Goal: Transaction & Acquisition: Download file/media

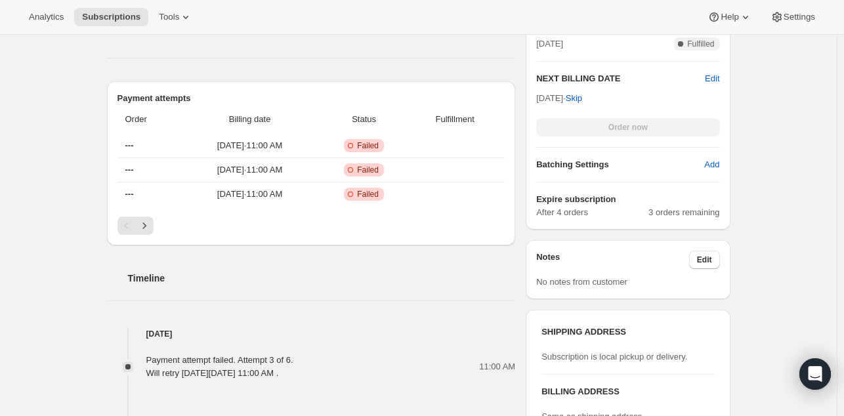
scroll to position [447, 0]
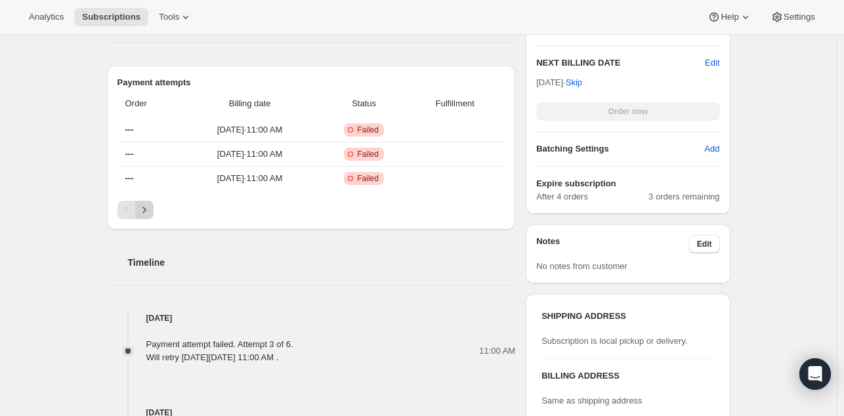
click at [150, 207] on icon "Next" at bounding box center [144, 209] width 13 height 13
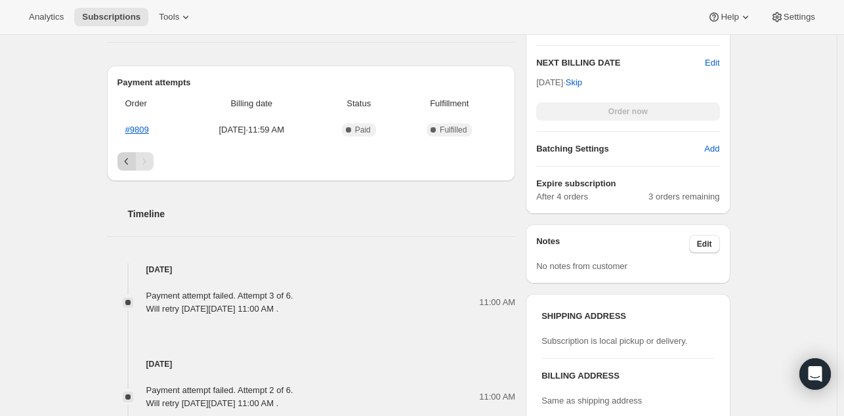
click at [129, 159] on icon "Previous" at bounding box center [126, 161] width 13 height 13
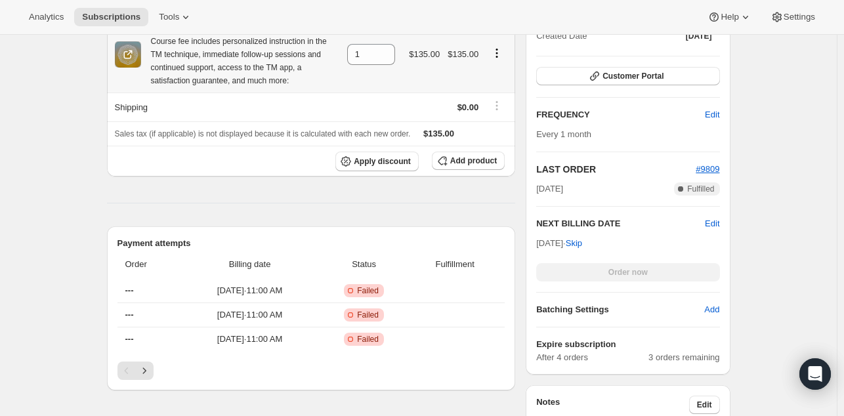
scroll to position [333, 0]
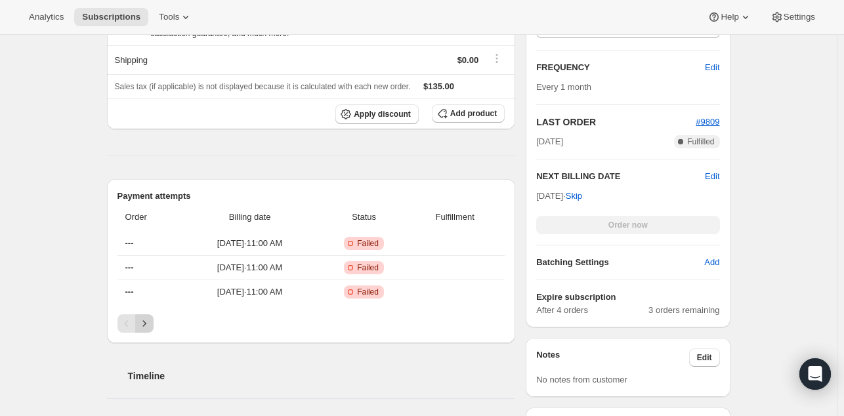
click at [150, 322] on icon "Next" at bounding box center [144, 323] width 13 height 13
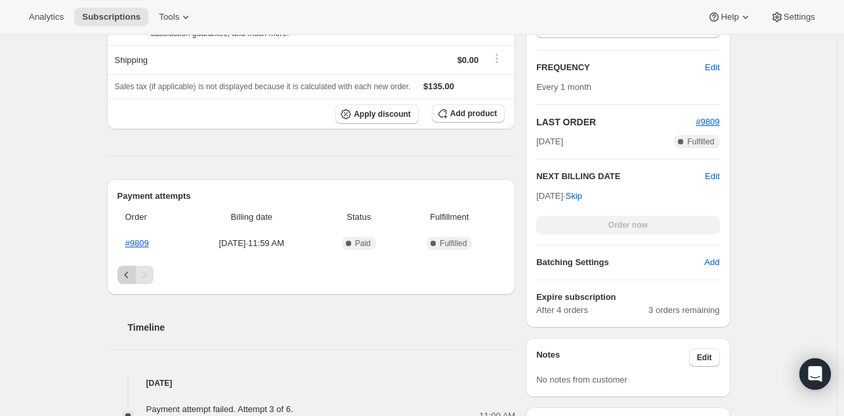
click at [127, 274] on icon "Previous" at bounding box center [126, 274] width 13 height 13
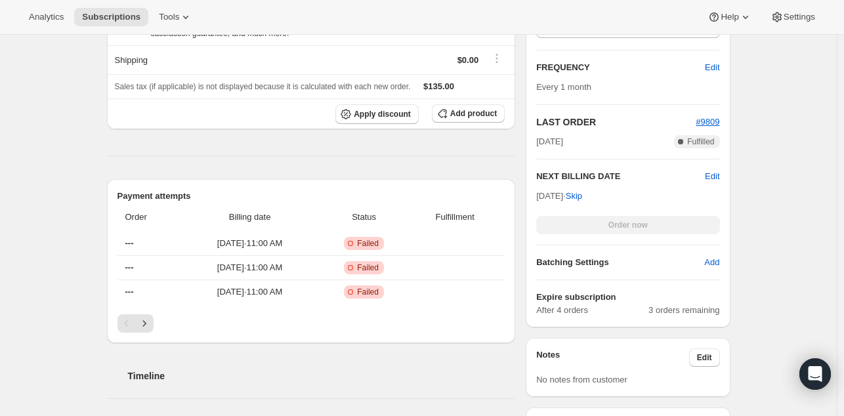
click at [783, 190] on div "Subscription #24838930582. This page is ready Subscription #24838930582 Success…" at bounding box center [418, 317] width 837 height 1233
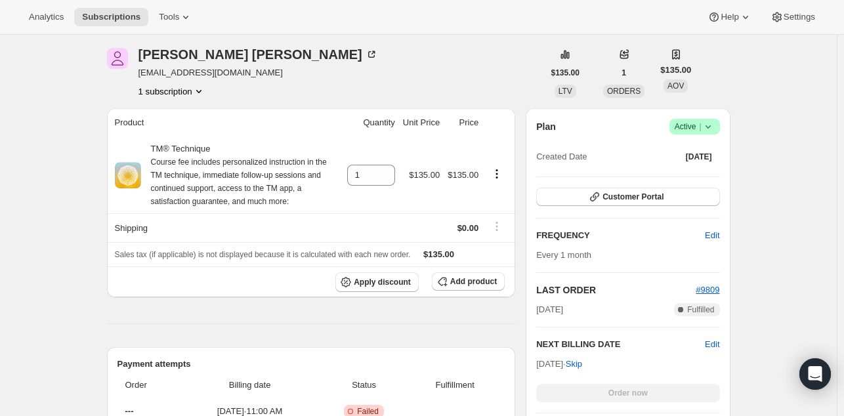
scroll to position [163, 0]
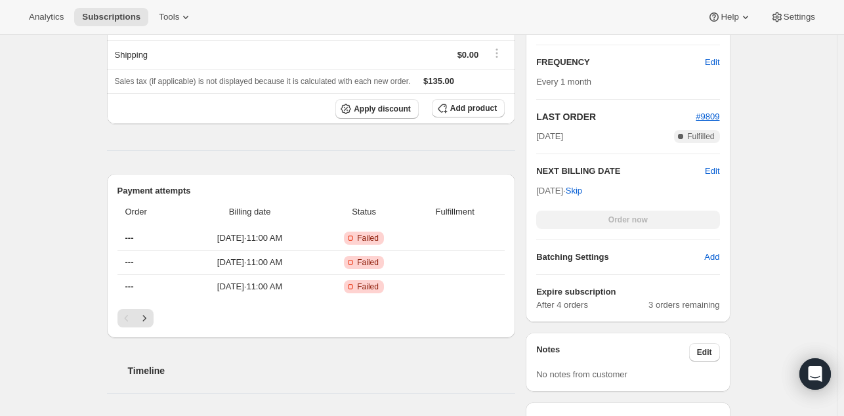
scroll to position [0, 0]
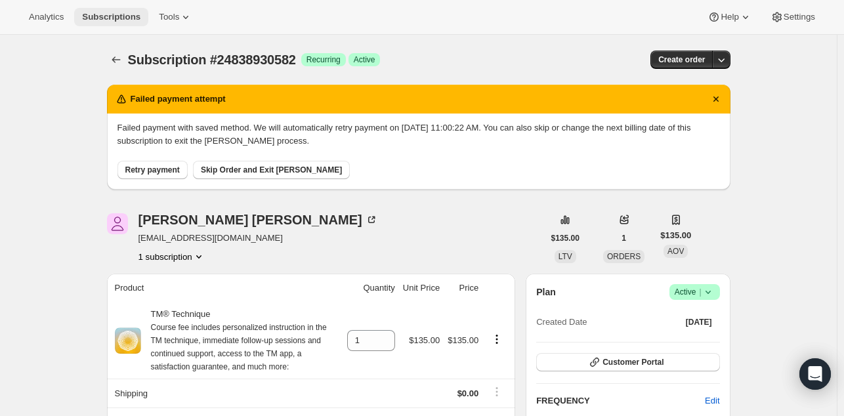
click at [106, 16] on span "Subscriptions" at bounding box center [111, 17] width 58 height 10
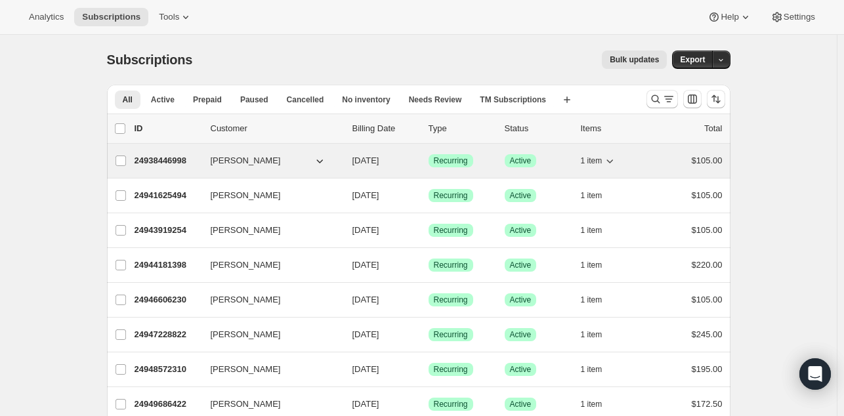
click at [234, 157] on span "[PERSON_NAME]" at bounding box center [246, 160] width 70 height 13
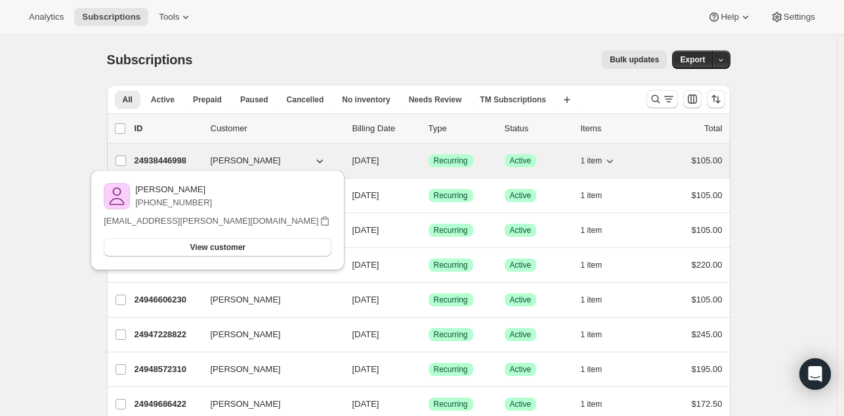
click at [154, 159] on p "24938446998" at bounding box center [167, 160] width 66 height 13
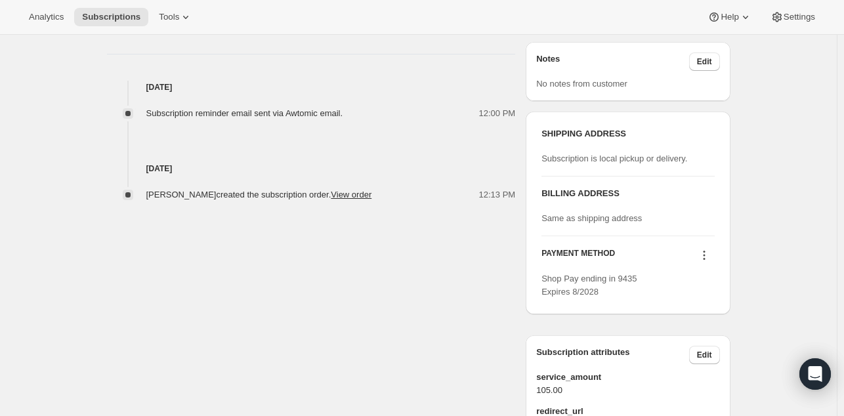
scroll to position [517, 0]
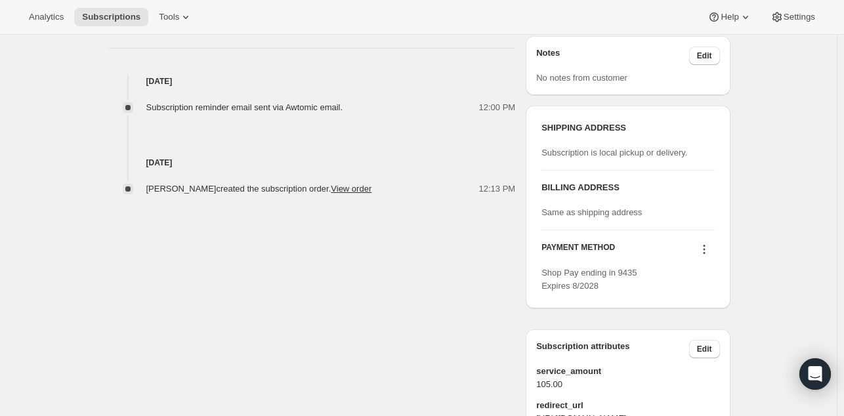
click at [792, 222] on div "Subscription #24938446998. This page is ready Subscription #24938446998 Success…" at bounding box center [418, 82] width 837 height 1128
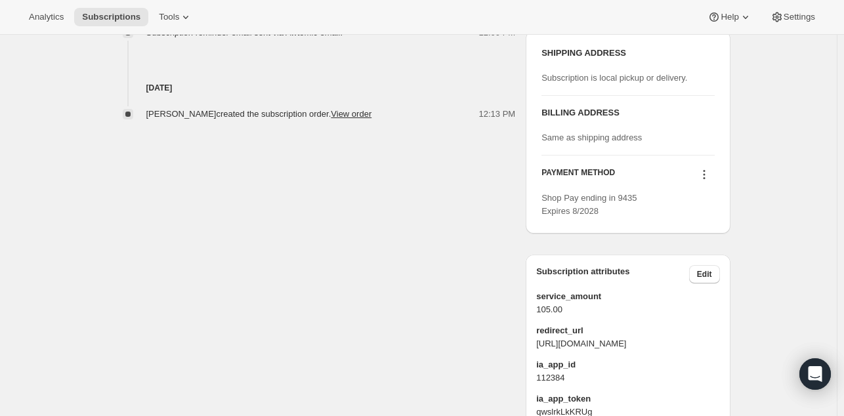
scroll to position [599, 0]
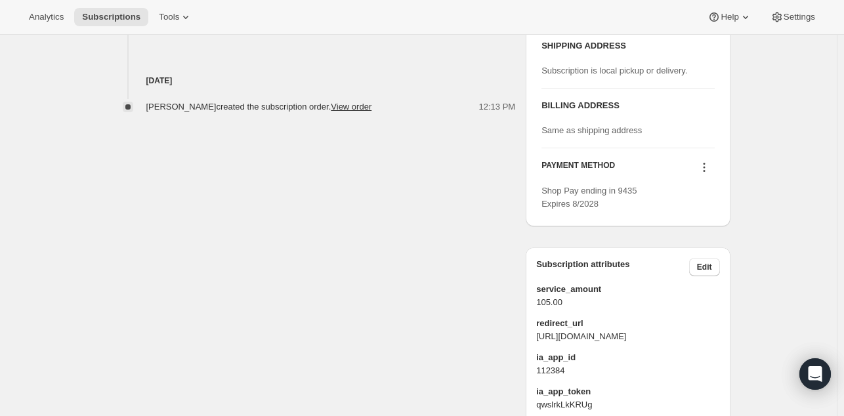
click at [705, 163] on icon at bounding box center [703, 167] width 13 height 13
click at [755, 152] on div "Subscription #24938446998. This page is ready Subscription #24938446998 Success…" at bounding box center [418, 0] width 837 height 1128
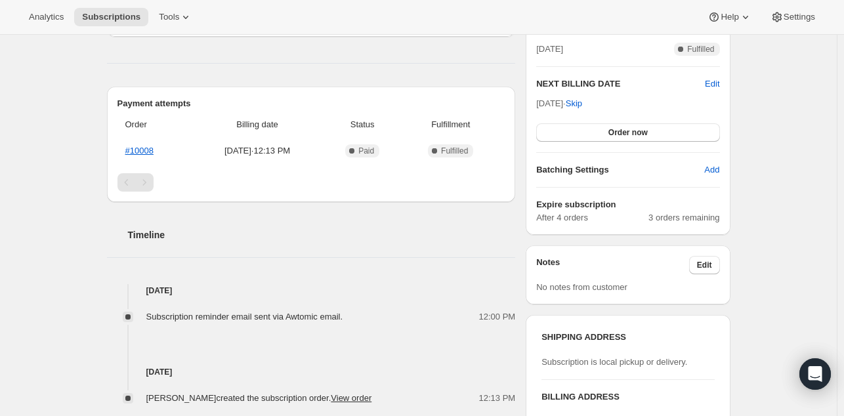
scroll to position [0, 0]
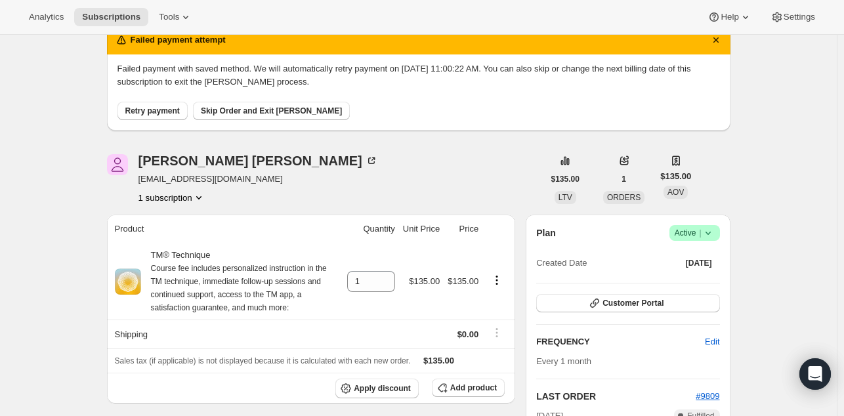
scroll to position [60, 0]
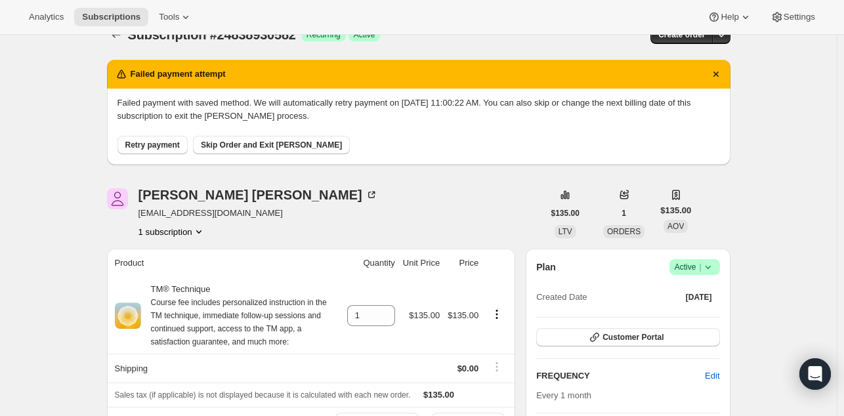
scroll to position [16, 0]
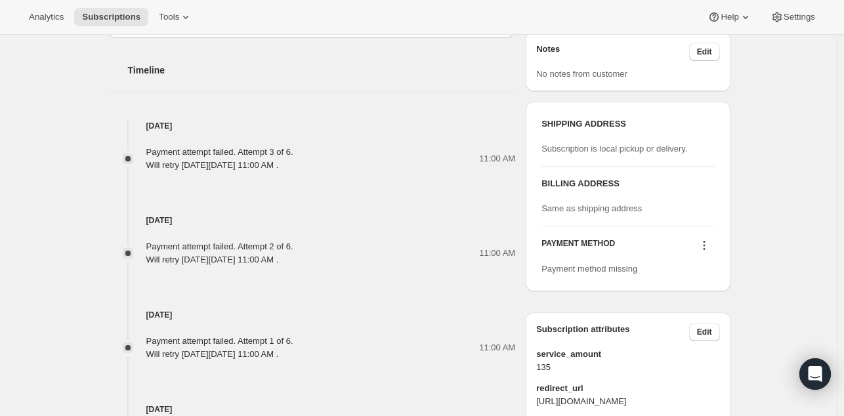
scroll to position [644, 0]
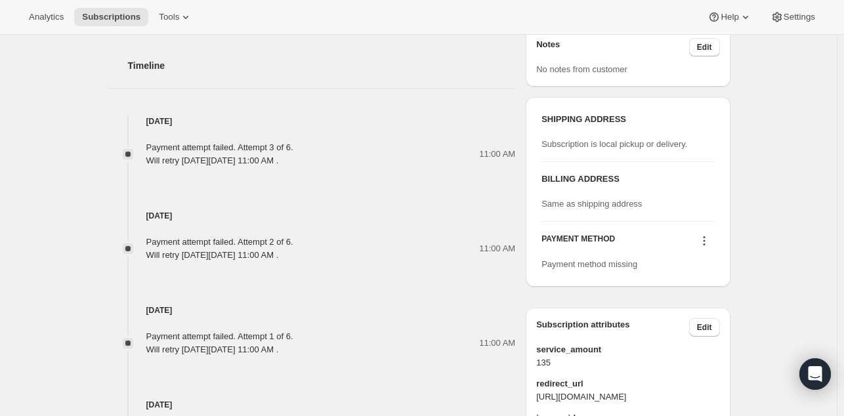
click at [710, 240] on icon at bounding box center [703, 240] width 13 height 13
click at [764, 220] on div "Subscription #24838930582. This page is ready Subscription #24838930582 Success…" at bounding box center [418, 7] width 837 height 1233
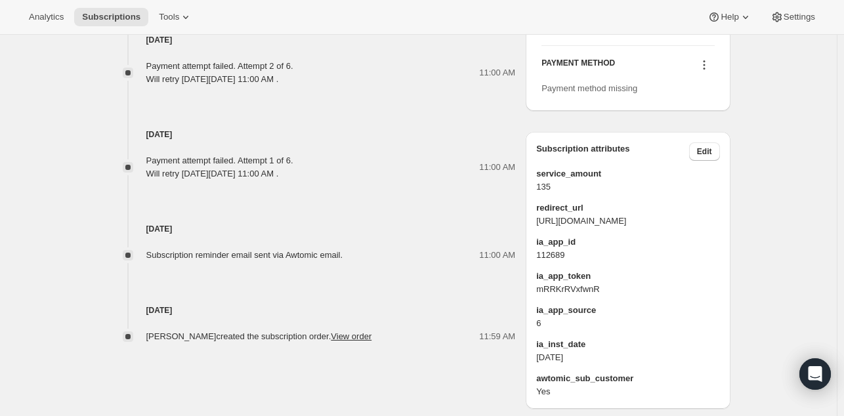
scroll to position [849, 0]
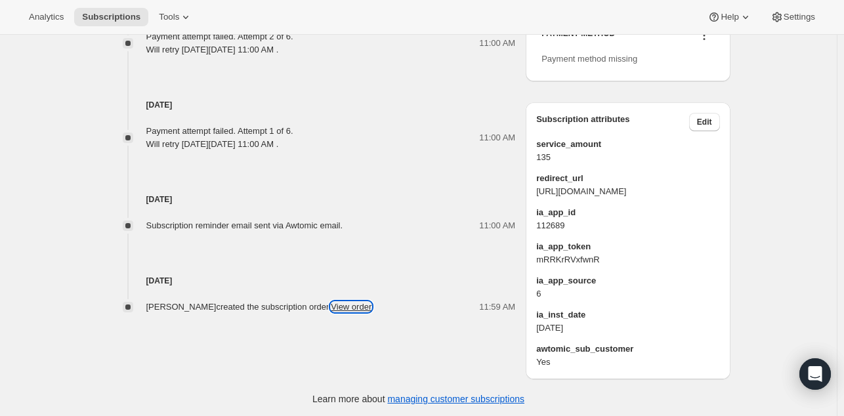
click at [356, 306] on link "View order" at bounding box center [351, 307] width 41 height 10
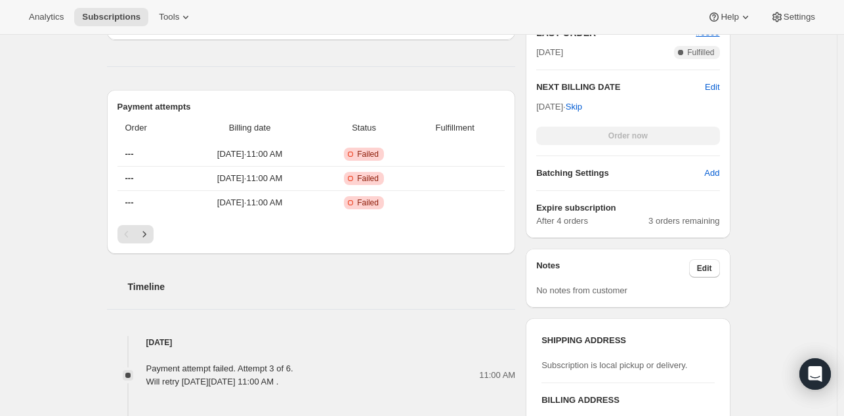
scroll to position [379, 0]
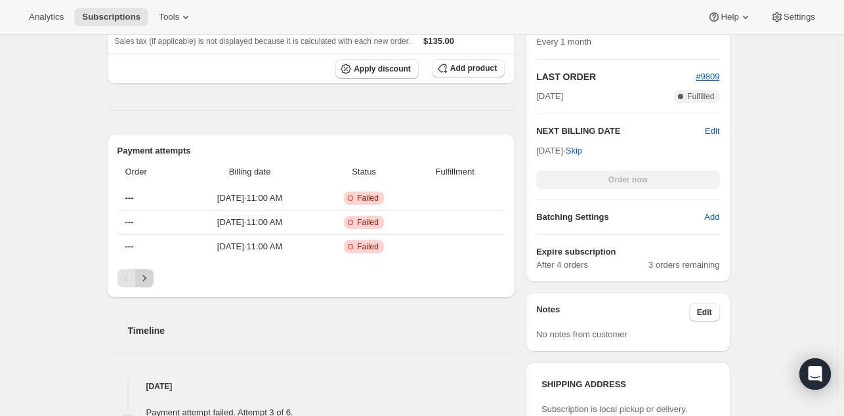
click at [144, 278] on icon "Next" at bounding box center [144, 278] width 13 height 13
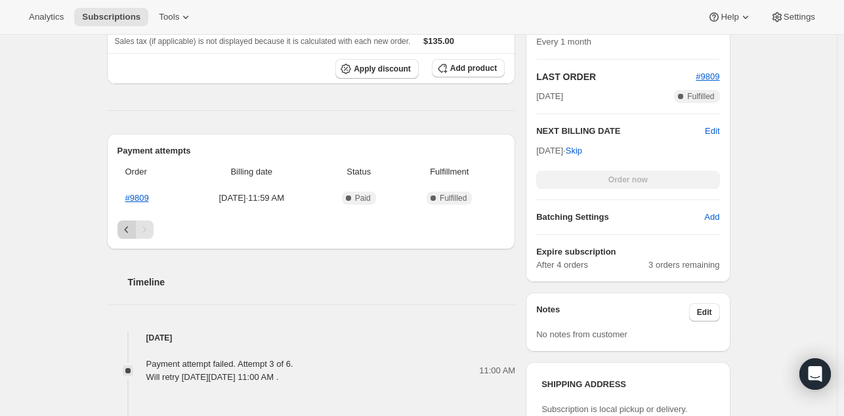
click at [127, 230] on icon "Previous" at bounding box center [126, 229] width 4 height 7
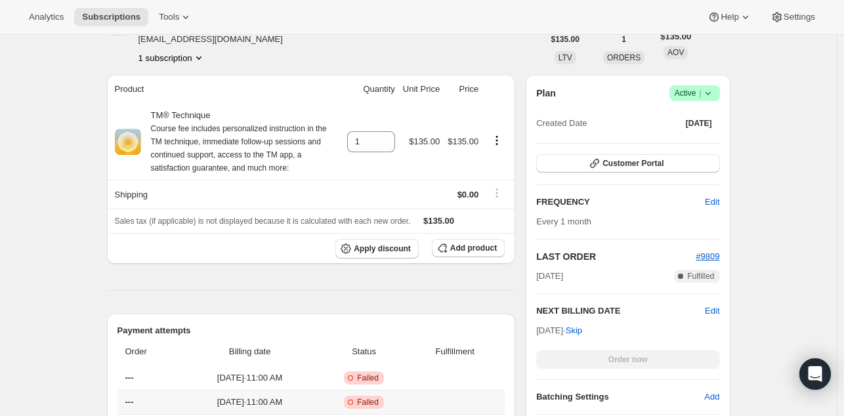
scroll to position [0, 0]
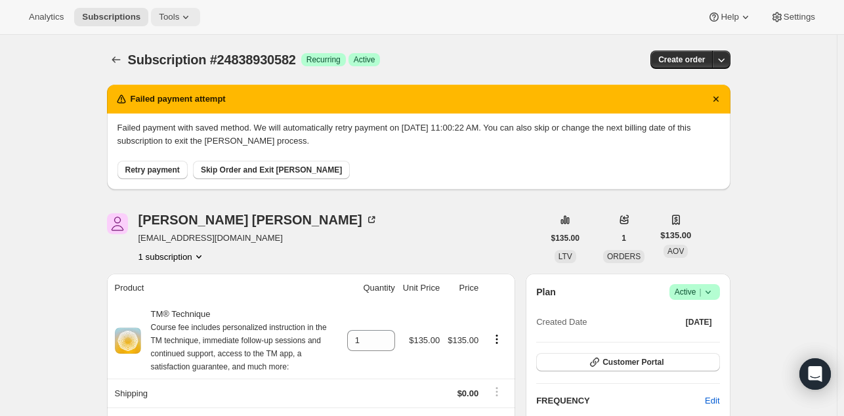
click at [167, 24] on button "Tools" at bounding box center [175, 17] width 49 height 18
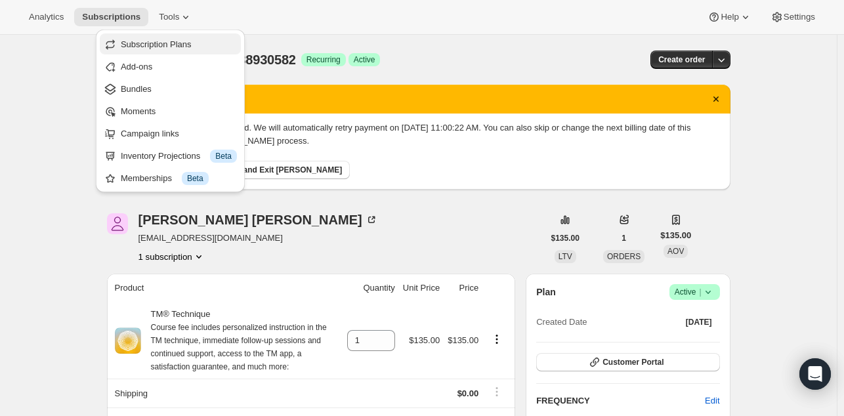
click at [165, 45] on span "Subscription Plans" at bounding box center [156, 44] width 71 height 10
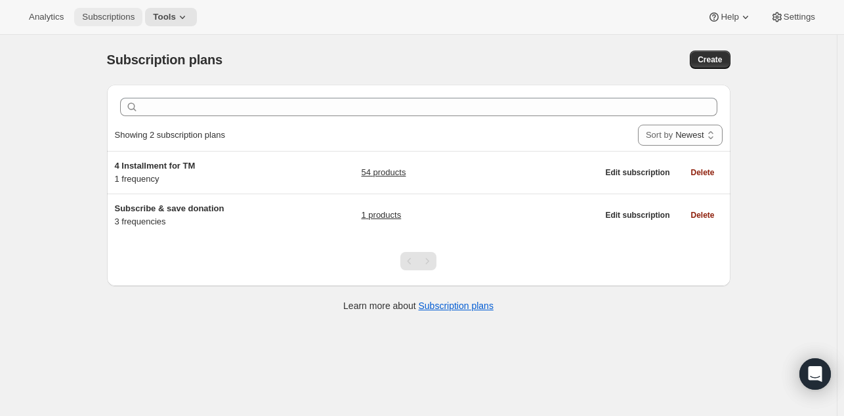
click at [106, 9] on button "Subscriptions" at bounding box center [108, 17] width 68 height 18
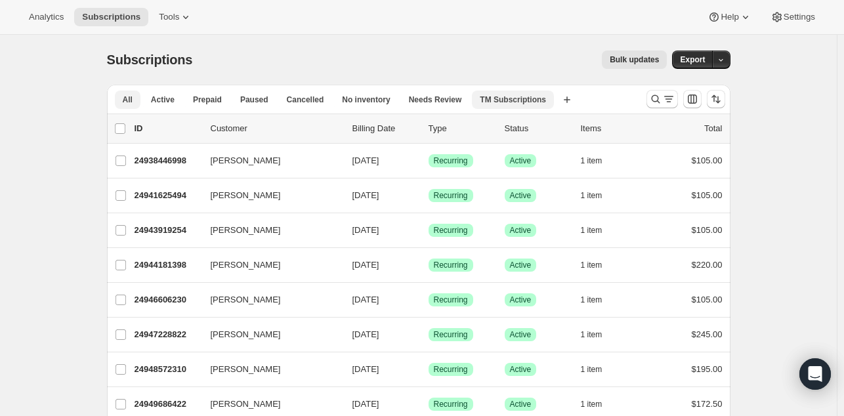
click at [504, 96] on span "TM Subscriptions" at bounding box center [513, 99] width 66 height 10
click at [175, 102] on span "Active" at bounding box center [163, 99] width 24 height 10
click at [207, 102] on span "Prepaid" at bounding box center [207, 99] width 29 height 10
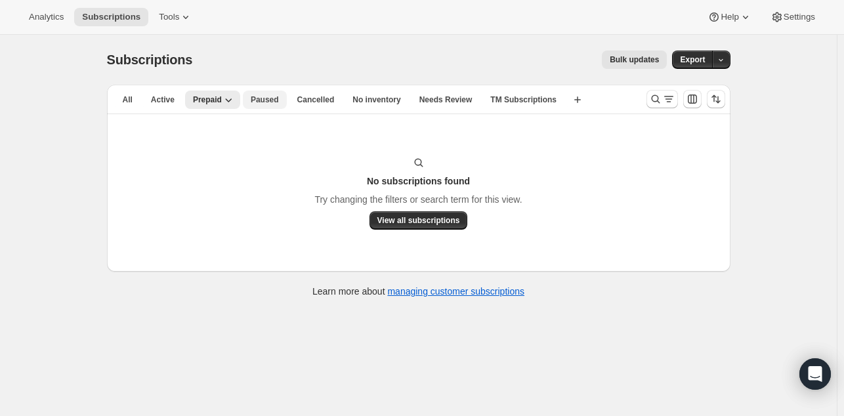
click at [243, 102] on button "Paused" at bounding box center [265, 100] width 44 height 18
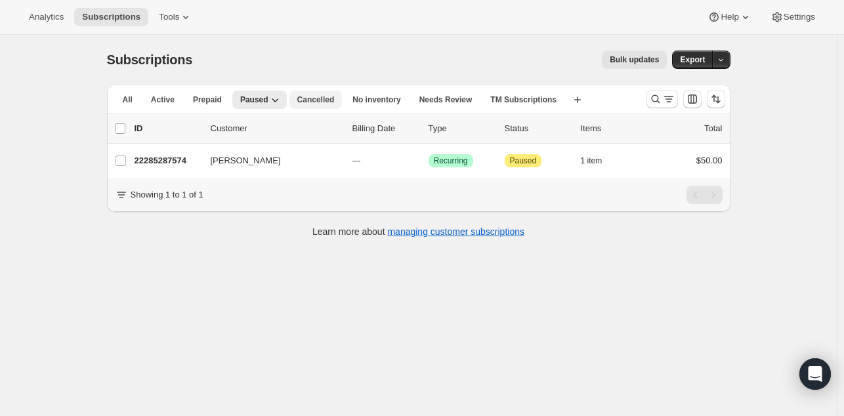
click at [304, 105] on button "Cancelled" at bounding box center [315, 100] width 53 height 18
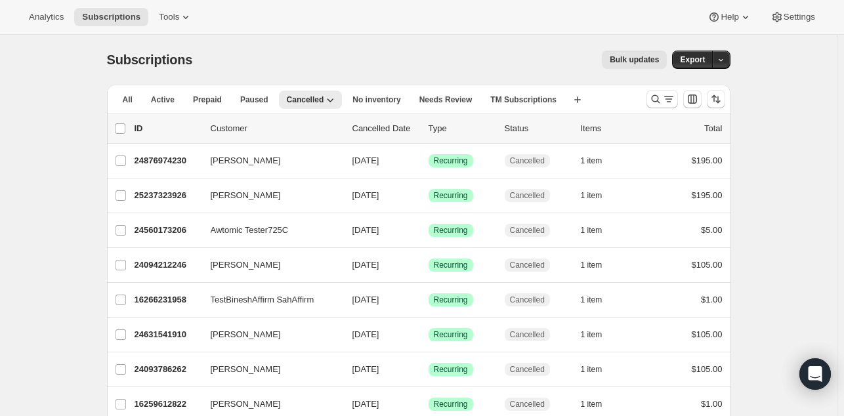
click at [512, 135] on div "list header ID Customer Cancelled Date Type Status Items Total" at bounding box center [418, 128] width 623 height 29
click at [424, 103] on span "Needs Review" at bounding box center [445, 99] width 53 height 10
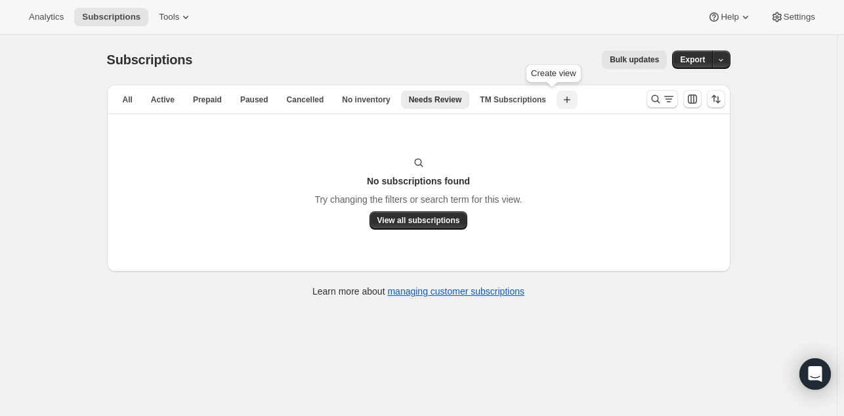
click at [564, 99] on icon "button" at bounding box center [567, 99] width 7 height 7
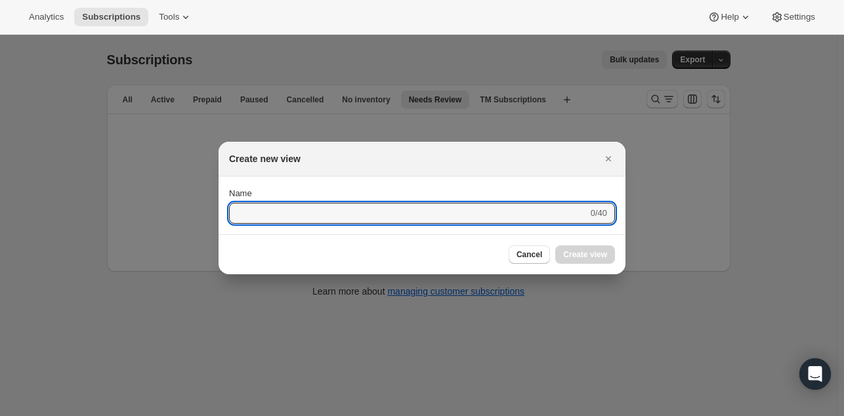
click at [705, 207] on div at bounding box center [422, 208] width 844 height 416
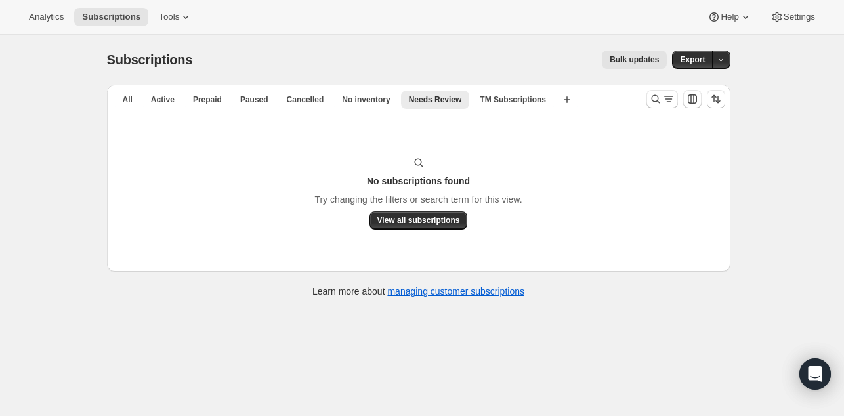
click at [669, 108] on div at bounding box center [685, 99] width 89 height 26
click at [667, 106] on button "Search and filter results" at bounding box center [661, 99] width 31 height 18
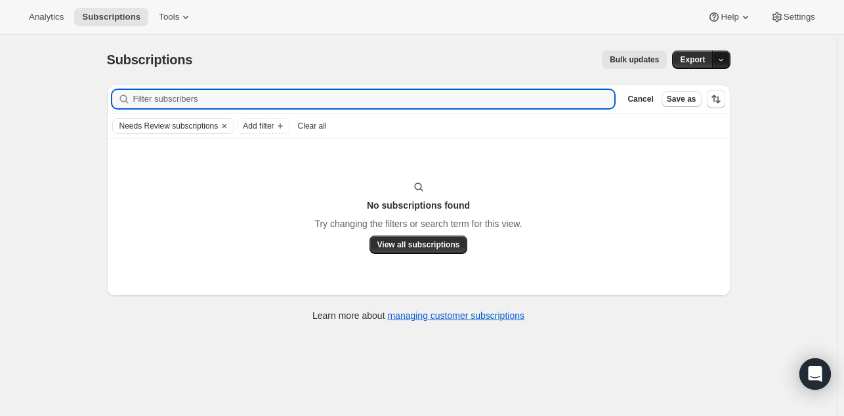
click at [725, 58] on icon "button" at bounding box center [720, 60] width 9 height 9
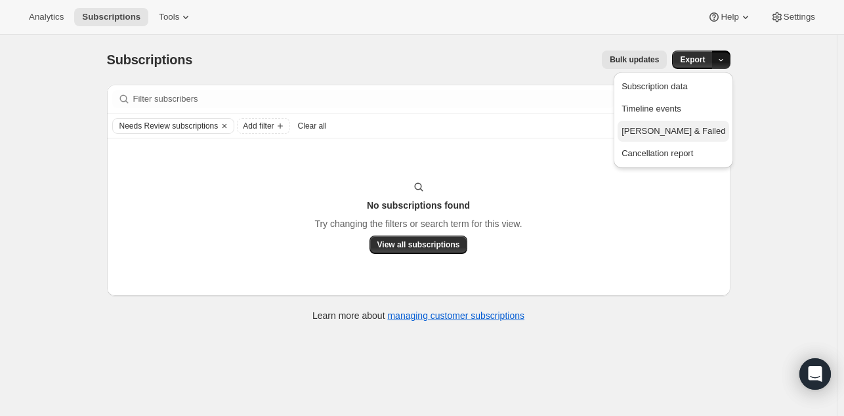
click at [663, 131] on span "[PERSON_NAME] & Failed" at bounding box center [673, 131] width 104 height 10
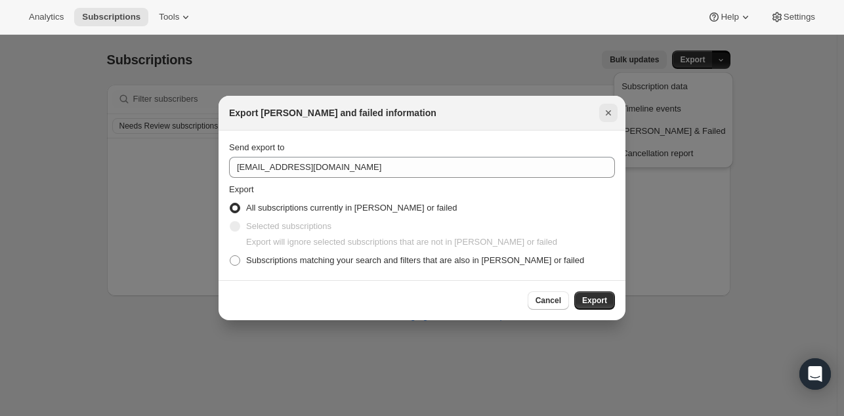
click at [608, 116] on icon "Close" at bounding box center [608, 112] width 13 height 13
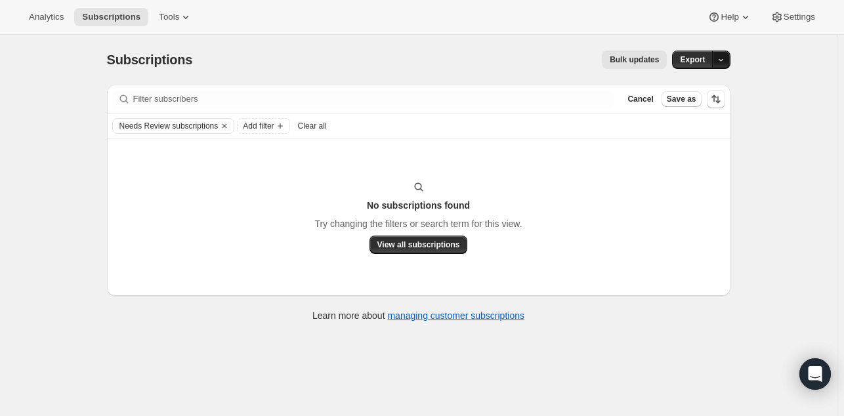
click at [730, 60] on button "button" at bounding box center [721, 60] width 18 height 18
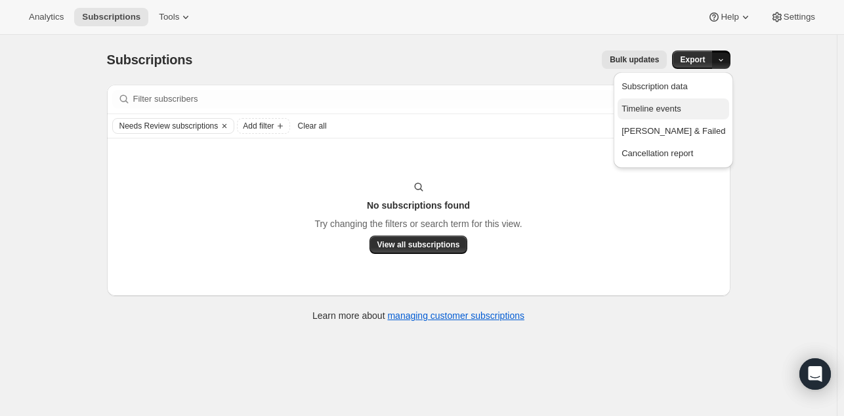
click at [681, 106] on span "Timeline events" at bounding box center [651, 109] width 60 height 10
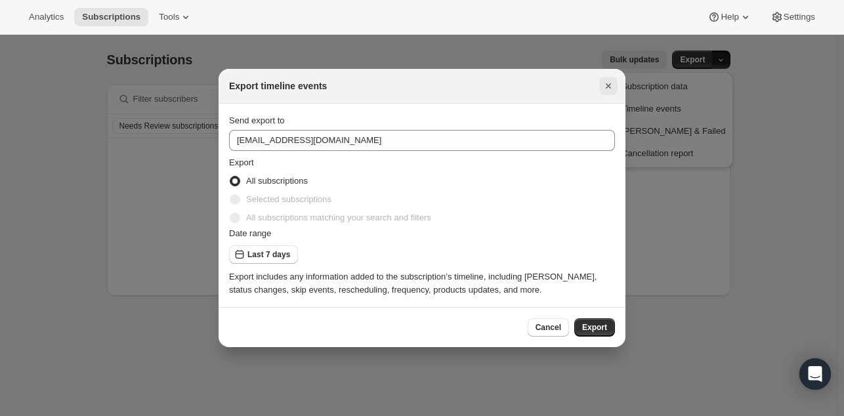
click at [606, 87] on icon "Close" at bounding box center [608, 85] width 13 height 13
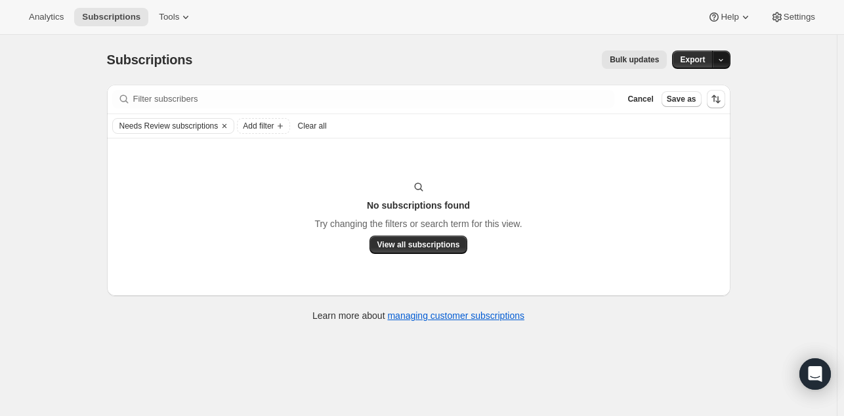
click at [728, 62] on button "button" at bounding box center [721, 60] width 18 height 18
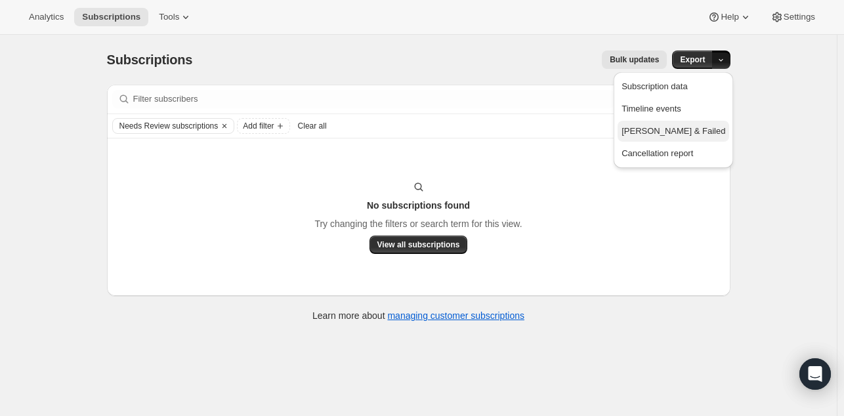
click at [681, 127] on span "[PERSON_NAME] & Failed" at bounding box center [673, 131] width 104 height 10
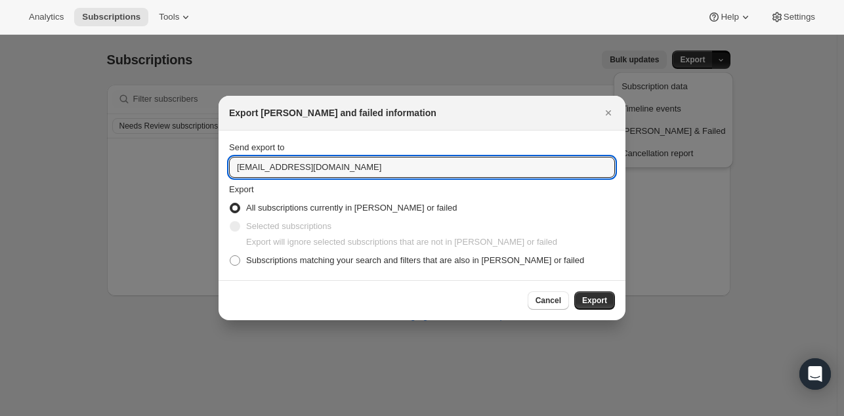
drag, startPoint x: 299, startPoint y: 159, endPoint x: 134, endPoint y: 140, distance: 166.4
type input "[EMAIL_ADDRESS][DOMAIN_NAME]"
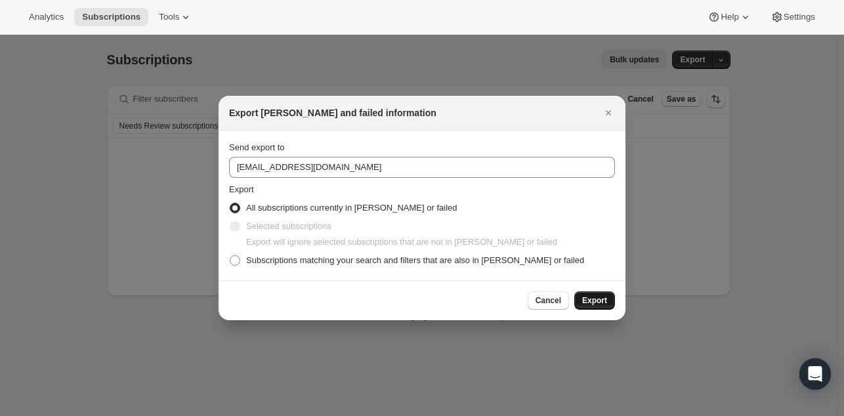
click at [586, 306] on button "Export" at bounding box center [594, 300] width 41 height 18
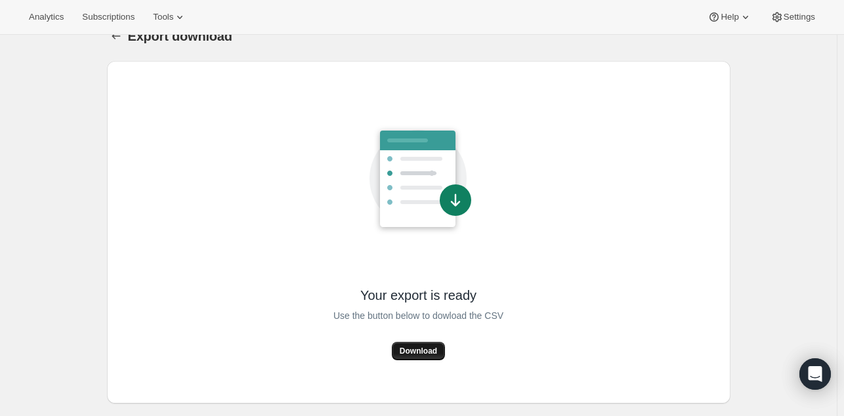
scroll to position [34, 0]
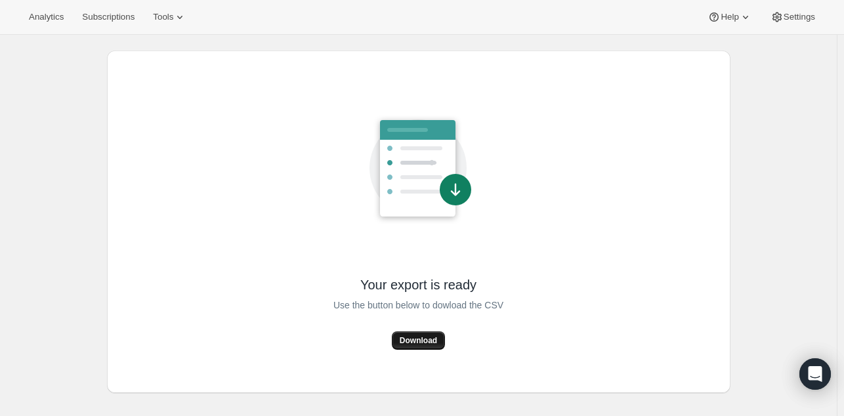
click at [417, 333] on button "Download" at bounding box center [418, 340] width 53 height 18
